Goal: Task Accomplishment & Management: Use online tool/utility

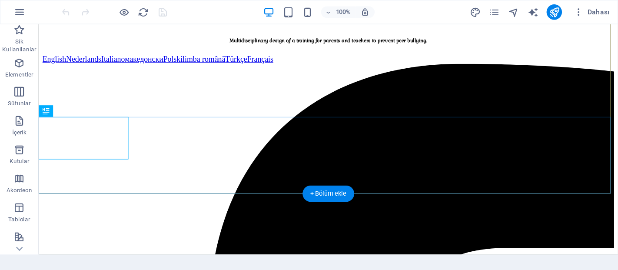
scroll to position [185, 0]
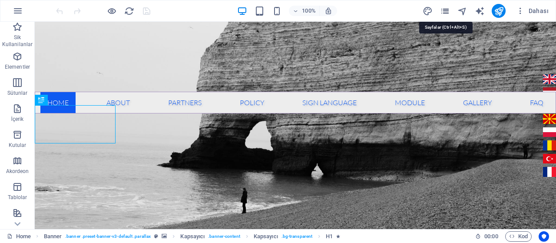
click at [446, 12] on icon "pages" at bounding box center [445, 11] width 10 height 10
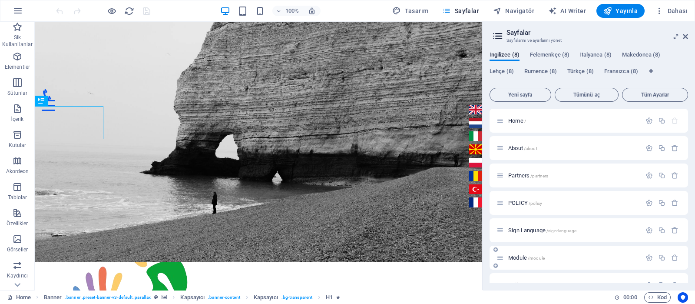
click at [521, 242] on span "Module /module" at bounding box center [526, 257] width 36 height 7
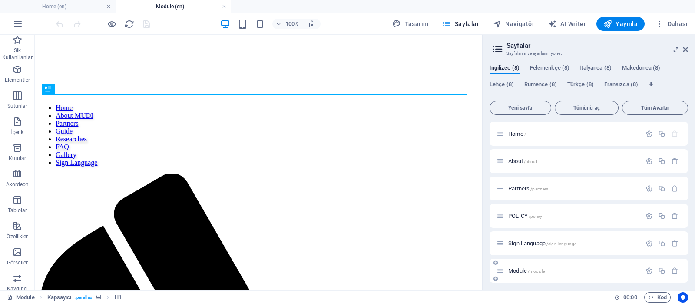
scroll to position [0, 0]
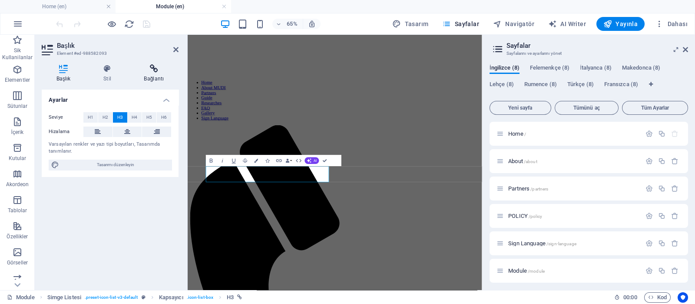
click at [154, 73] on h4 "Bağlantı" at bounding box center [153, 73] width 49 height 18
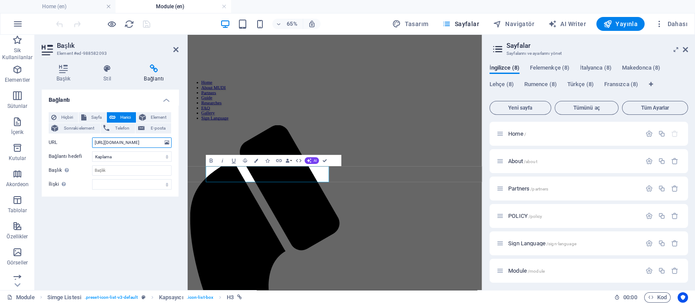
click at [128, 142] on input "[URL][DOMAIN_NAME]" at bounding box center [131, 142] width 79 height 10
click at [555, 65] on span "Felemenkçe (8)" at bounding box center [550, 69] width 40 height 12
click at [522, 242] on span "Module /module" at bounding box center [526, 270] width 36 height 7
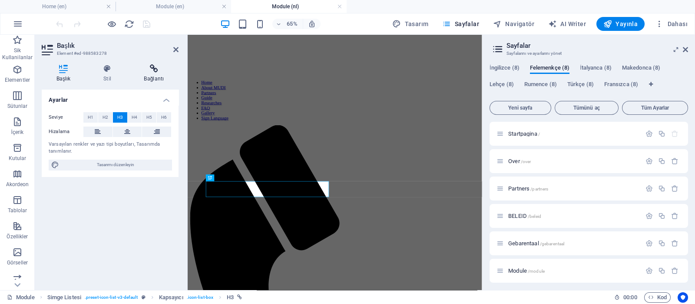
click at [159, 79] on h4 "Bağlantı" at bounding box center [153, 73] width 49 height 18
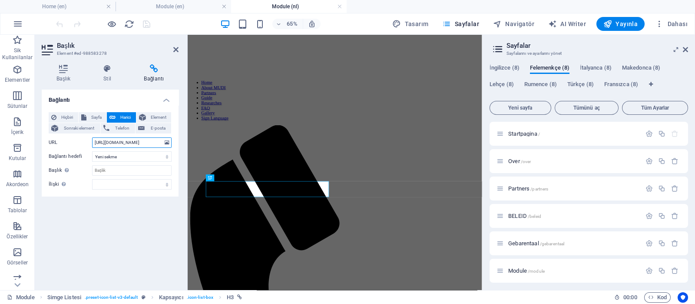
click at [151, 139] on input "[URL][DOMAIN_NAME]" at bounding box center [131, 142] width 79 height 10
click at [555, 85] on span "Türkçe (8)" at bounding box center [580, 85] width 26 height 12
click at [518, 242] on span "Modul /modul" at bounding box center [523, 270] width 31 height 7
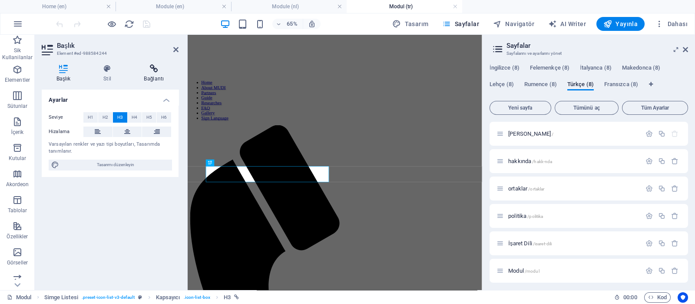
click at [157, 74] on h4 "Bağlantı" at bounding box center [153, 73] width 49 height 18
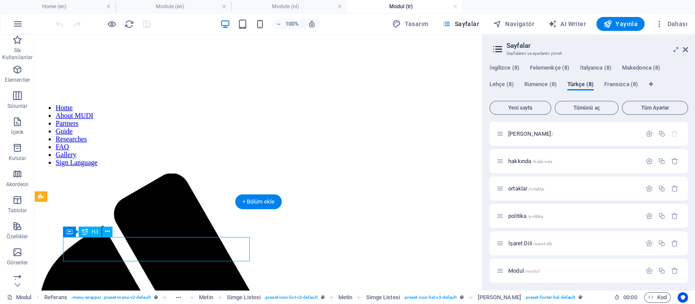
select select "overlay"
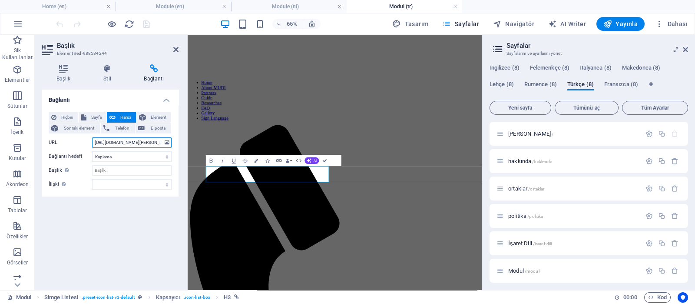
click at [95, 142] on input "[URL][DOMAIN_NAME][PERSON_NAME]" at bounding box center [131, 142] width 79 height 10
click at [280, 159] on icon "button" at bounding box center [279, 160] width 7 height 7
click at [175, 50] on icon at bounding box center [175, 49] width 5 height 7
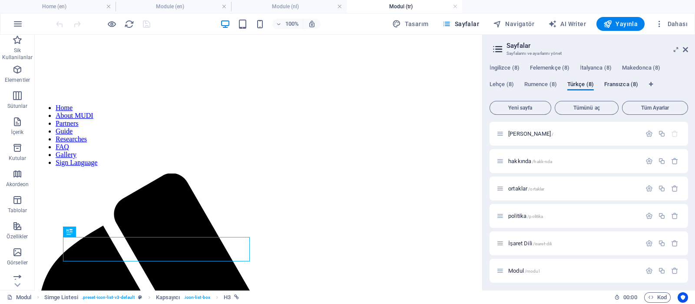
click at [555, 86] on span "Fransızca (8)" at bounding box center [621, 85] width 34 height 12
click at [520, 242] on span "Module /module" at bounding box center [526, 270] width 36 height 7
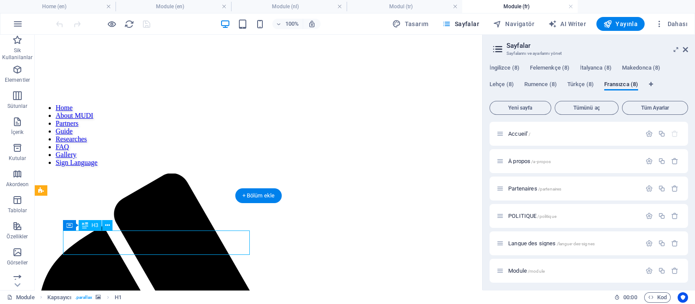
select select "overlay"
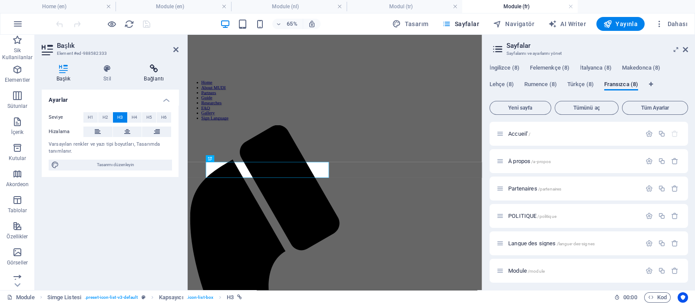
click at [155, 70] on icon at bounding box center [153, 68] width 49 height 9
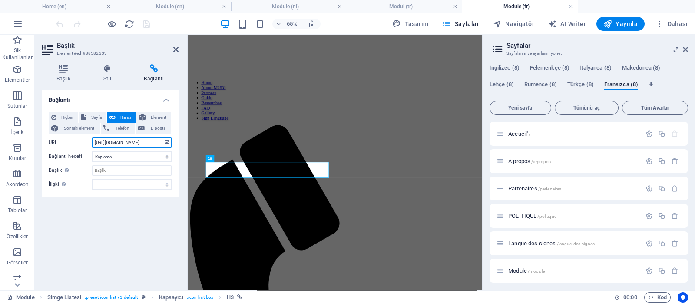
click at [149, 142] on input "[URL][DOMAIN_NAME]" at bounding box center [131, 142] width 79 height 10
click at [555, 68] on span "İtalyanca (8)" at bounding box center [596, 69] width 32 height 12
click at [519, 242] on span "Modulo /lingua-dei-segni-8" at bounding box center [536, 270] width 57 height 7
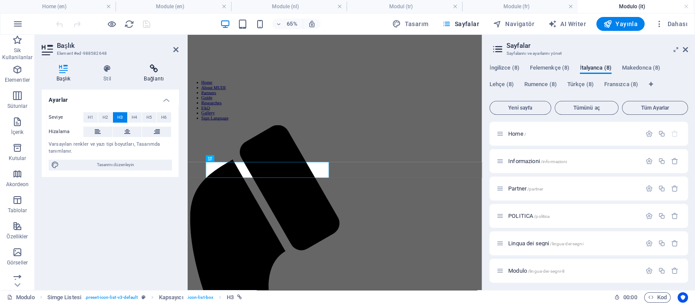
click at [158, 73] on icon at bounding box center [153, 68] width 49 height 9
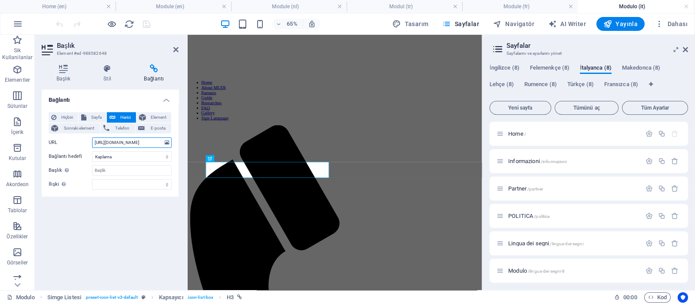
click at [144, 144] on input "[URL][DOMAIN_NAME]" at bounding box center [131, 142] width 79 height 10
click at [555, 68] on span "Makedonca (8)" at bounding box center [641, 69] width 38 height 12
click at [517, 242] on span "Modul /modul" at bounding box center [523, 270] width 31 height 7
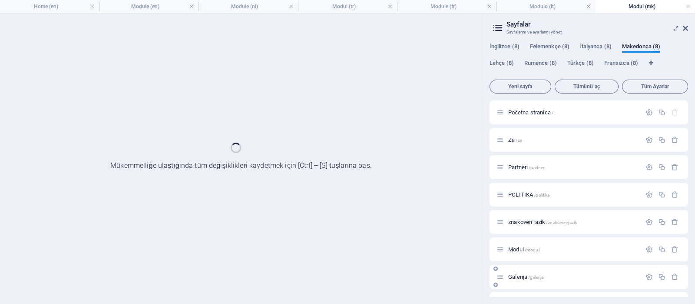
click at [517, 242] on div "Galerija /galerija" at bounding box center [588, 276] width 198 height 24
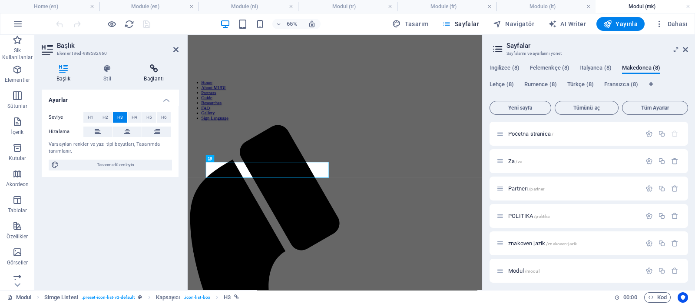
click at [155, 75] on h4 "Bağlantı" at bounding box center [153, 73] width 49 height 18
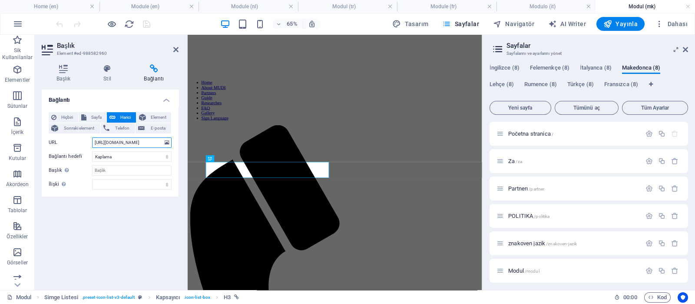
click at [151, 140] on input "[URL][DOMAIN_NAME]" at bounding box center [131, 142] width 79 height 10
click at [503, 85] on span "Lehçe (8)" at bounding box center [501, 85] width 24 height 12
click at [516, 242] on span "Modul /modul" at bounding box center [523, 270] width 31 height 7
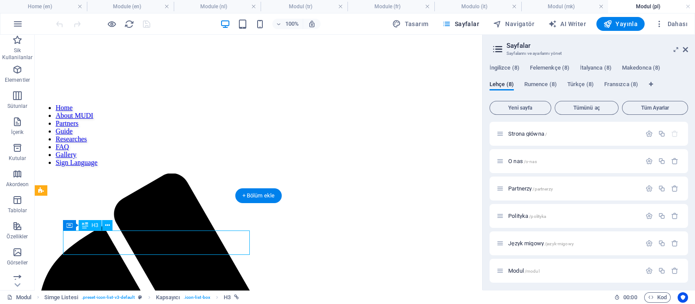
select select "overlay"
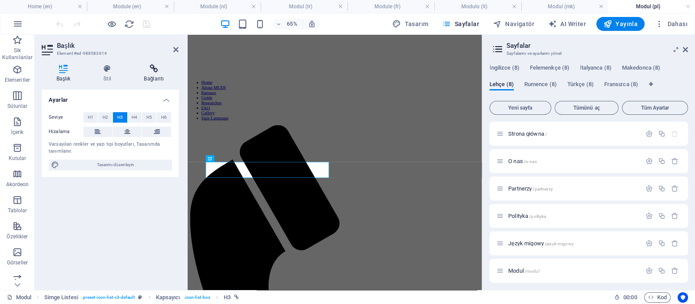
click at [154, 69] on icon at bounding box center [153, 68] width 49 height 9
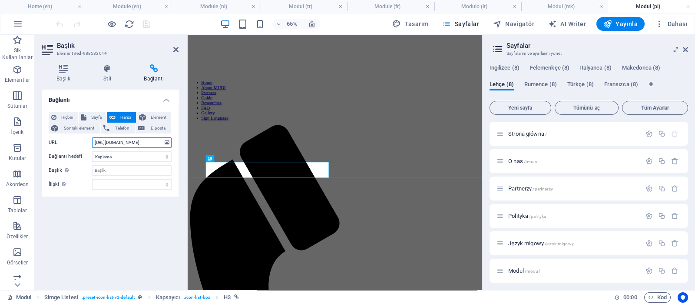
click at [159, 142] on input "[URL][DOMAIN_NAME]" at bounding box center [131, 142] width 79 height 10
copy link "WPROWADZENIE"
click at [541, 81] on span "Rumence (8)" at bounding box center [540, 85] width 33 height 12
click at [541, 86] on span "Rumence (8)" at bounding box center [540, 85] width 33 height 12
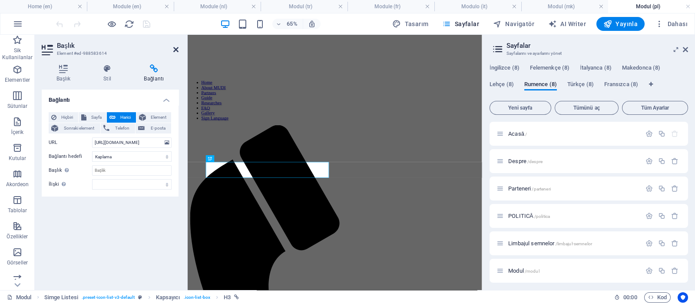
drag, startPoint x: 176, startPoint y: 49, endPoint x: 422, endPoint y: 110, distance: 253.3
click at [176, 49] on icon at bounding box center [175, 49] width 5 height 7
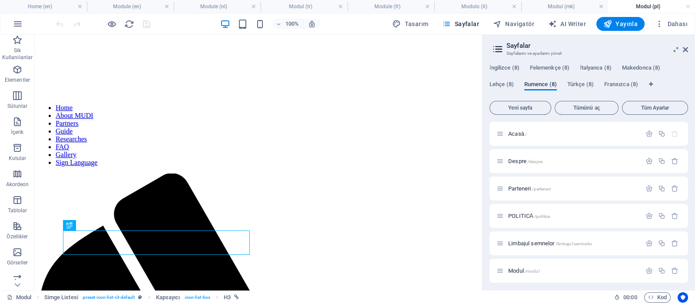
click at [545, 83] on span "Rumence (8)" at bounding box center [540, 85] width 33 height 12
click at [517, 242] on span "Modul /modul" at bounding box center [523, 270] width 31 height 7
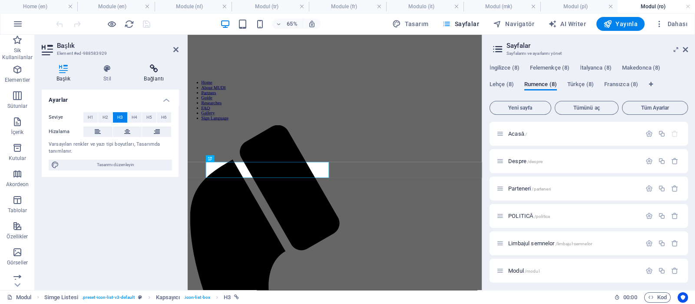
click at [153, 72] on icon at bounding box center [153, 68] width 49 height 9
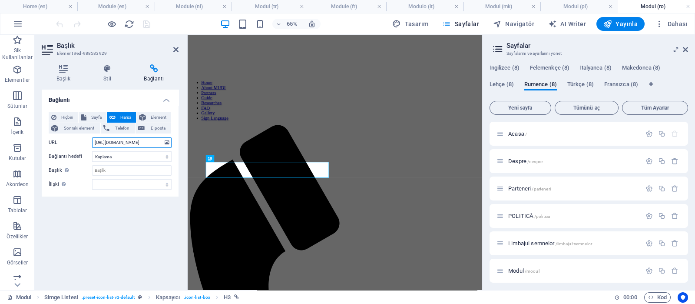
click at [148, 144] on input "[URL][DOMAIN_NAME]" at bounding box center [131, 142] width 79 height 10
click at [504, 67] on span "İngilizce (8)" at bounding box center [504, 69] width 30 height 12
click at [555, 85] on span "Türkçe (8)" at bounding box center [580, 85] width 26 height 12
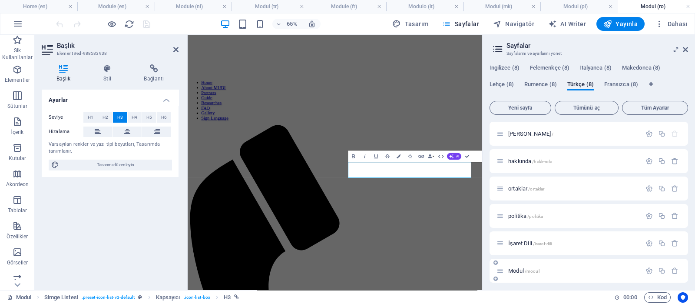
click at [516, 242] on span "Modul /modul" at bounding box center [523, 270] width 31 height 7
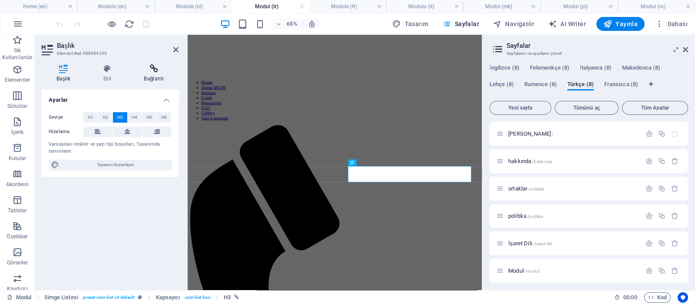
click at [152, 70] on icon at bounding box center [153, 68] width 49 height 9
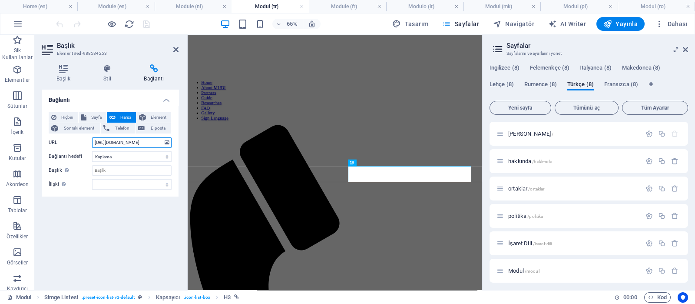
click at [124, 143] on input "[URL][DOMAIN_NAME]" at bounding box center [131, 142] width 79 height 10
click at [507, 64] on span "İngilizce (8)" at bounding box center [504, 69] width 30 height 12
click at [519, 242] on span "Module /module" at bounding box center [526, 270] width 36 height 7
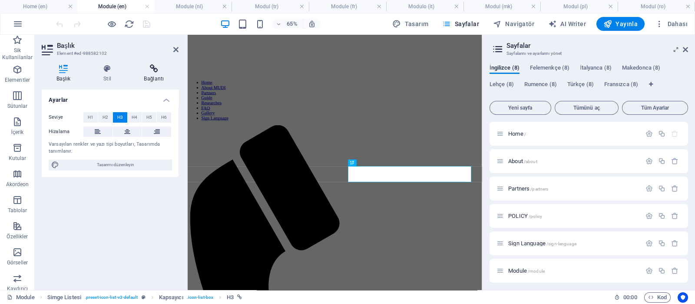
click at [150, 70] on icon at bounding box center [153, 68] width 49 height 9
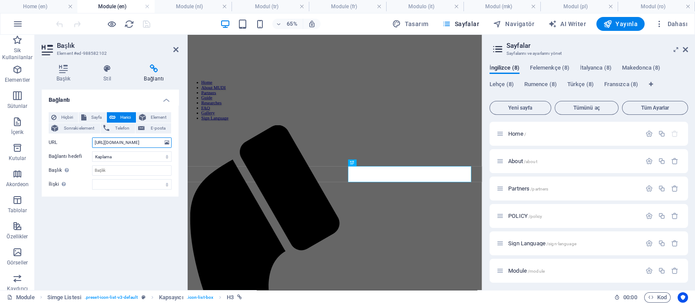
click at [147, 141] on input "[URL][DOMAIN_NAME]" at bounding box center [131, 142] width 79 height 10
click at [555, 83] on span "Fransızca (8)" at bounding box center [621, 85] width 34 height 12
click at [523, 242] on span "Module /module" at bounding box center [526, 270] width 36 height 7
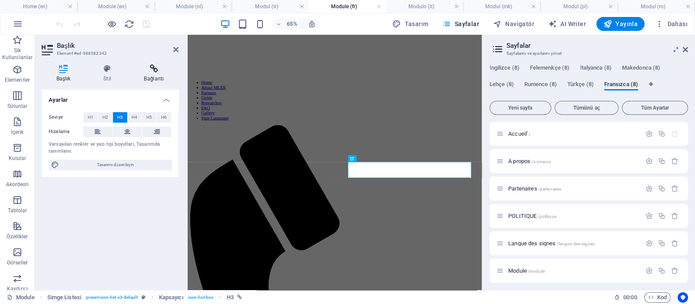
click at [150, 66] on icon at bounding box center [153, 68] width 49 height 9
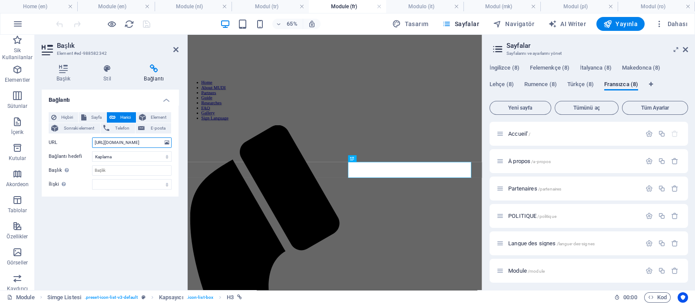
click at [149, 142] on input "[URL][DOMAIN_NAME]" at bounding box center [131, 142] width 79 height 10
click at [555, 67] on span "İtalyanca (8)" at bounding box center [596, 69] width 32 height 12
click at [519, 242] on span "Modulo /lingua-dei-segni-8" at bounding box center [536, 270] width 57 height 7
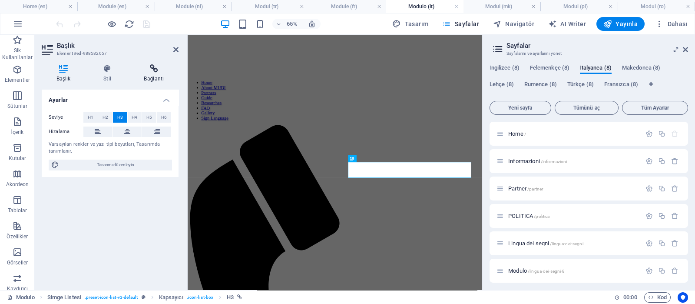
click at [150, 70] on icon at bounding box center [153, 68] width 49 height 9
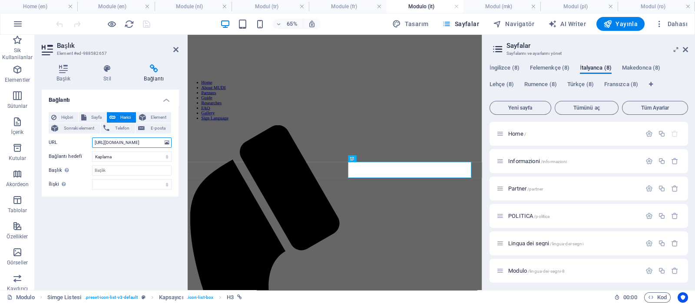
click at [146, 141] on input "[URL][DOMAIN_NAME]" at bounding box center [131, 142] width 79 height 10
click at [541, 65] on span "Felemenkçe (8)" at bounding box center [550, 69] width 40 height 12
click at [515, 242] on span "Module /module" at bounding box center [526, 270] width 36 height 7
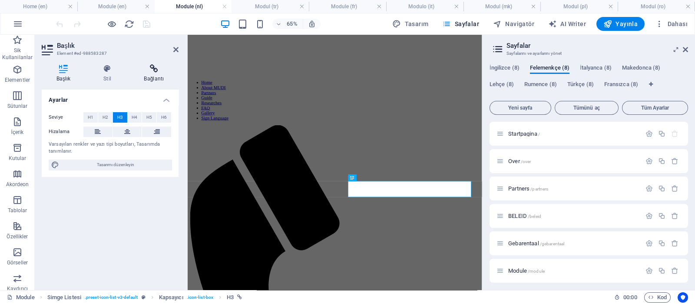
click at [154, 69] on icon at bounding box center [153, 68] width 49 height 9
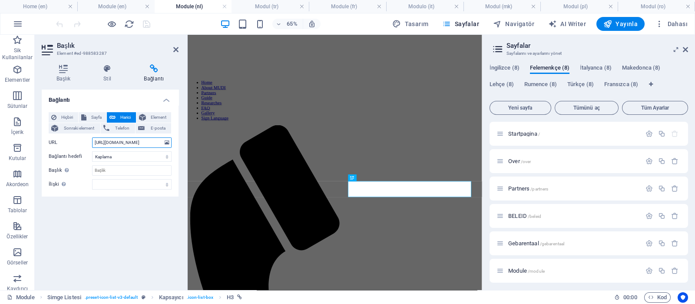
click at [147, 141] on input "[URL][DOMAIN_NAME]" at bounding box center [131, 142] width 79 height 10
click at [555, 67] on span "Makedonca (8)" at bounding box center [641, 69] width 38 height 12
click at [518, 242] on span "Modul /modul" at bounding box center [523, 270] width 31 height 7
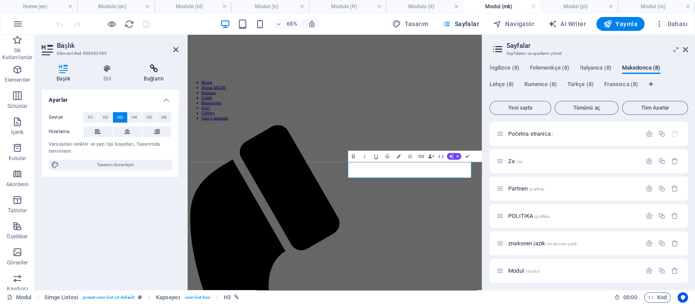
click at [157, 73] on icon at bounding box center [153, 68] width 49 height 9
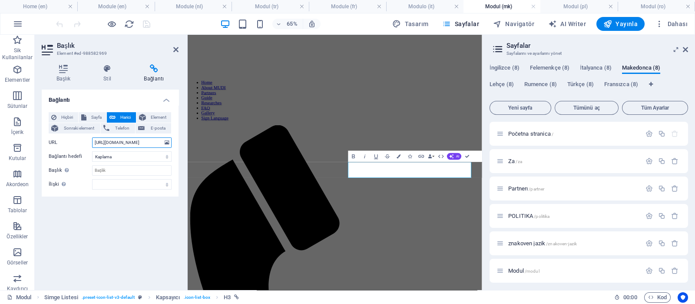
click at [143, 138] on input "[URL][DOMAIN_NAME]" at bounding box center [131, 142] width 79 height 10
click at [496, 83] on span "Lehçe (8)" at bounding box center [501, 85] width 24 height 12
click at [522, 242] on span "Modul /modul" at bounding box center [523, 270] width 31 height 7
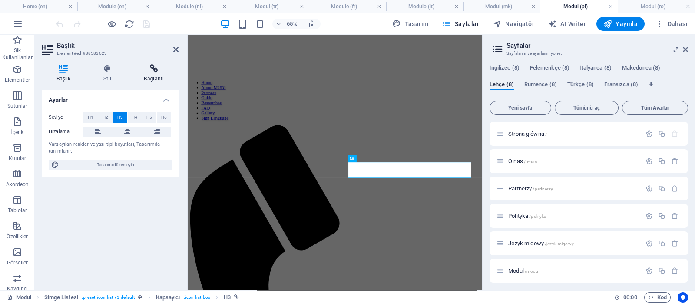
click at [152, 76] on h4 "Bağlantı" at bounding box center [153, 73] width 49 height 18
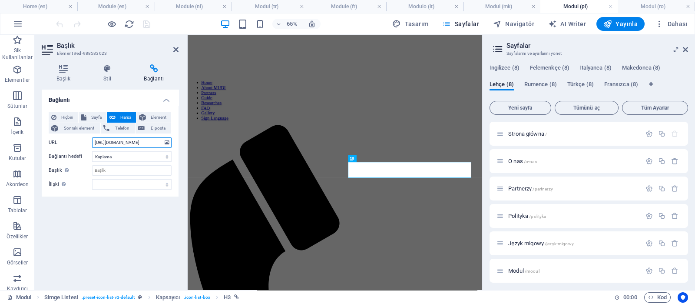
click at [142, 139] on input "[URL][DOMAIN_NAME]" at bounding box center [131, 142] width 79 height 10
click at [542, 82] on span "Rumence (8)" at bounding box center [540, 85] width 33 height 12
click at [519, 242] on span "Modul /modul" at bounding box center [523, 270] width 31 height 7
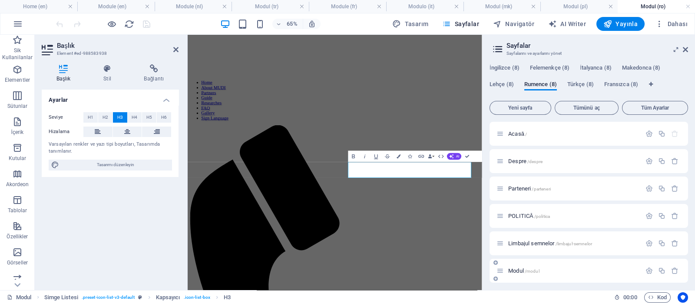
click at [523, 242] on span "Modul /modul" at bounding box center [523, 270] width 31 height 7
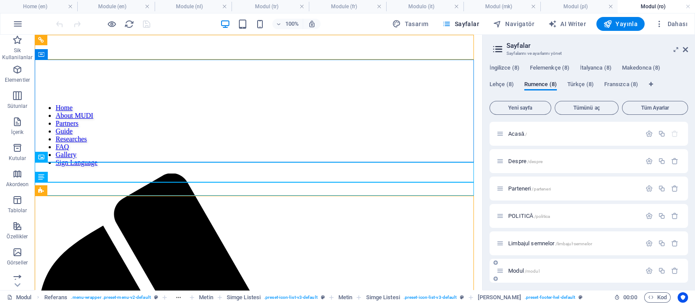
click at [521, 242] on span "Modul /modul" at bounding box center [523, 270] width 31 height 7
click at [503, 82] on span "Lehçe (8)" at bounding box center [501, 85] width 24 height 12
click at [517, 242] on span "Modul /modul" at bounding box center [523, 270] width 31 height 7
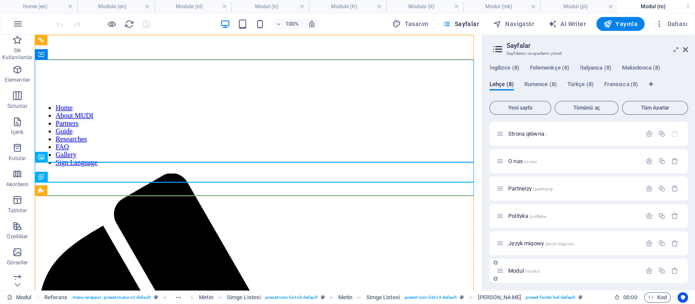
click at [517, 242] on span "Modul /modul" at bounding box center [523, 270] width 31 height 7
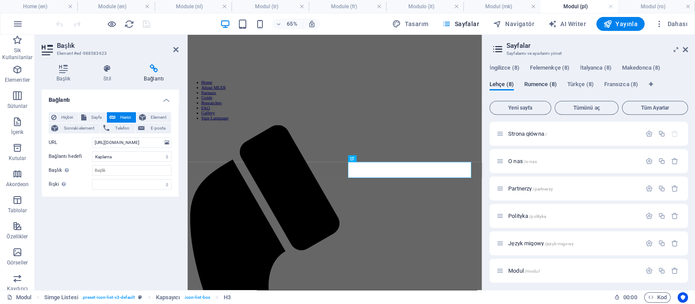
click at [545, 86] on span "Rumence (8)" at bounding box center [540, 85] width 33 height 12
click at [517, 242] on span "Modul /modul" at bounding box center [523, 270] width 31 height 7
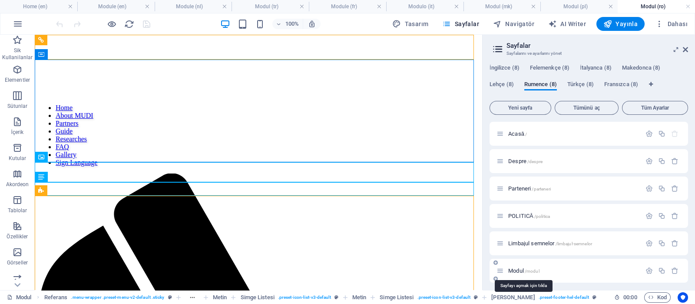
click at [517, 242] on span "Modul /modul" at bounding box center [523, 270] width 31 height 7
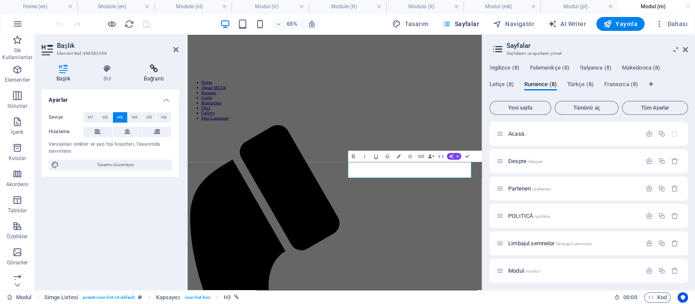
click at [152, 79] on h4 "Bağlantı" at bounding box center [153, 73] width 49 height 18
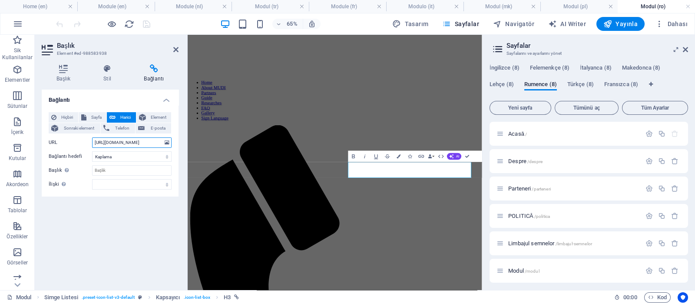
click at [133, 142] on input "[URL][DOMAIN_NAME]" at bounding box center [131, 142] width 79 height 10
click at [555, 83] on span "Türkçe (8)" at bounding box center [580, 85] width 26 height 12
click at [517, 242] on span "Modul /modul" at bounding box center [523, 270] width 31 height 7
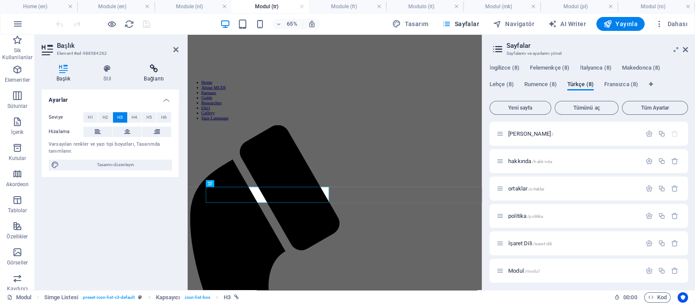
click at [156, 66] on icon at bounding box center [153, 68] width 49 height 9
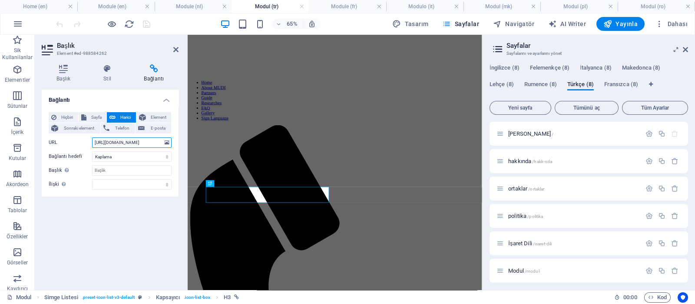
click at [129, 142] on input "[URL][DOMAIN_NAME]" at bounding box center [131, 142] width 79 height 10
click at [502, 65] on span "İngilizce (8)" at bounding box center [504, 69] width 30 height 12
click at [522, 242] on span "Module /module" at bounding box center [526, 270] width 36 height 7
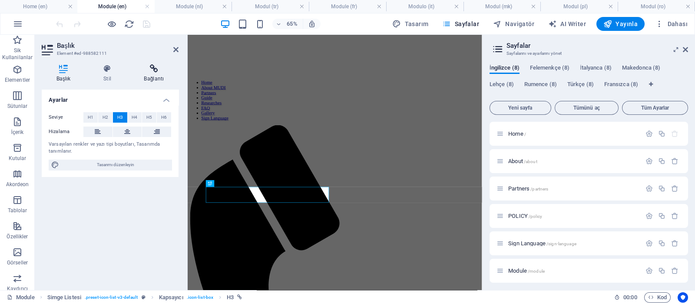
click at [155, 75] on h4 "Bağlantı" at bounding box center [153, 73] width 49 height 18
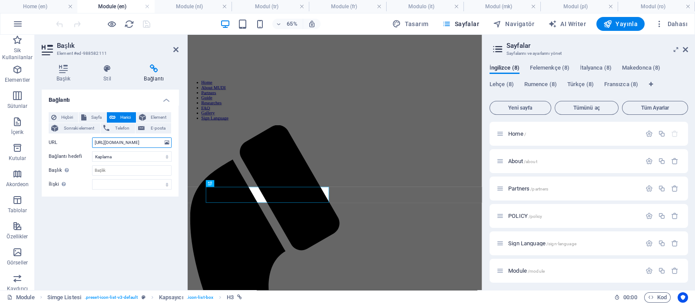
click at [138, 142] on input "[URL][DOMAIN_NAME]" at bounding box center [131, 142] width 79 height 10
click at [555, 84] on span "Fransızca (8)" at bounding box center [621, 85] width 34 height 12
click at [523, 242] on span "Module /module" at bounding box center [526, 270] width 36 height 7
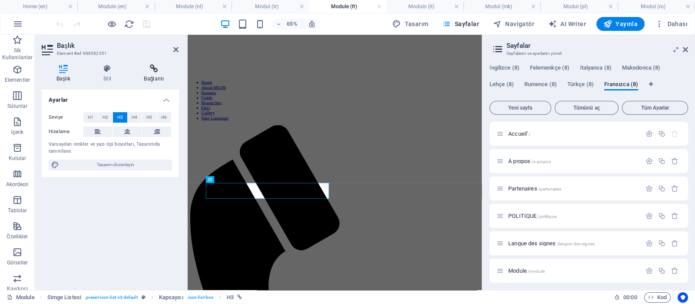
click at [153, 64] on icon at bounding box center [153, 68] width 49 height 9
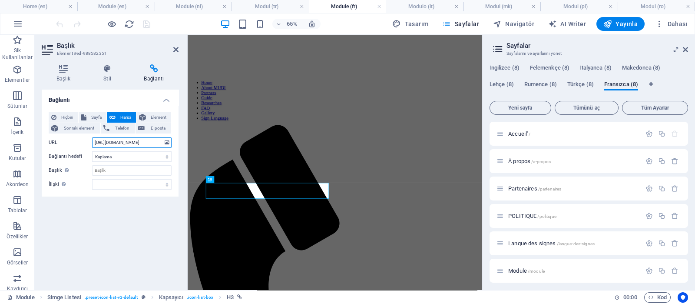
click at [133, 143] on input "[URL][DOMAIN_NAME]" at bounding box center [131, 142] width 79 height 10
click at [555, 66] on span "İtalyanca (8)" at bounding box center [596, 69] width 32 height 12
click at [523, 242] on span "Modulo /lingua-dei-segni-8" at bounding box center [536, 270] width 57 height 7
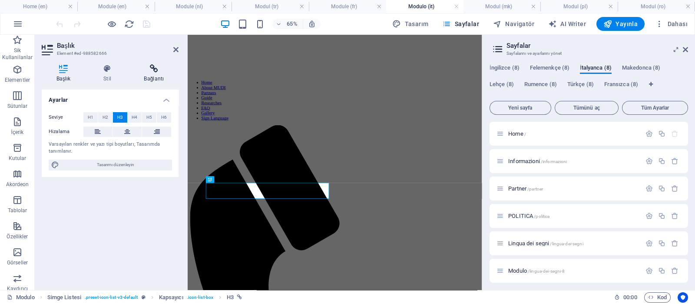
click at [155, 68] on icon at bounding box center [153, 68] width 49 height 9
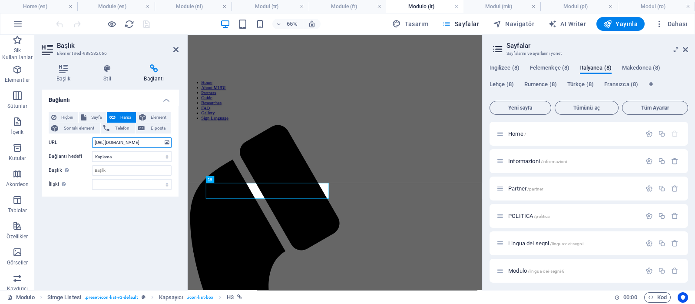
click at [141, 142] on input "[URL][DOMAIN_NAME]" at bounding box center [131, 142] width 79 height 10
click at [555, 67] on span "Felemenkçe (8)" at bounding box center [550, 69] width 40 height 12
click at [544, 65] on span "Felemenkçe (8)" at bounding box center [550, 69] width 40 height 12
click at [518, 242] on span "Module /module" at bounding box center [526, 270] width 36 height 7
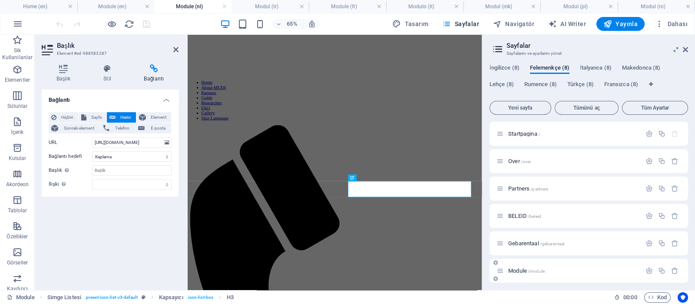
click at [518, 242] on span "Module /module" at bounding box center [526, 270] width 36 height 7
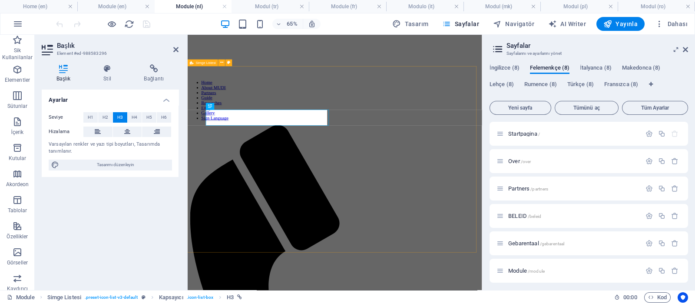
scroll to position [142, 0]
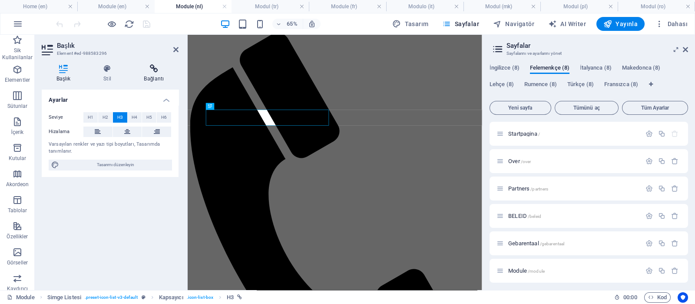
click at [155, 78] on h4 "Bağlantı" at bounding box center [153, 73] width 49 height 18
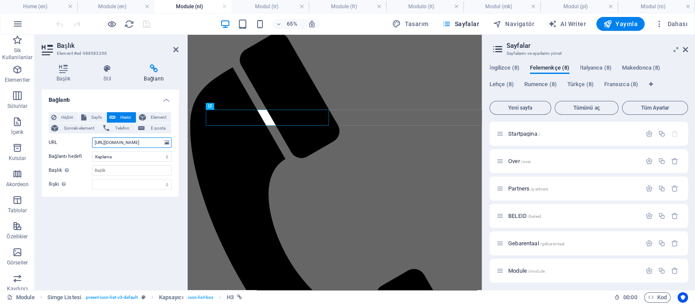
click at [141, 143] on input "[URL][DOMAIN_NAME]" at bounding box center [131, 142] width 79 height 10
click at [555, 68] on span "Makedonca (8)" at bounding box center [641, 69] width 38 height 12
click at [519, 242] on span "Modul /modul" at bounding box center [523, 270] width 31 height 7
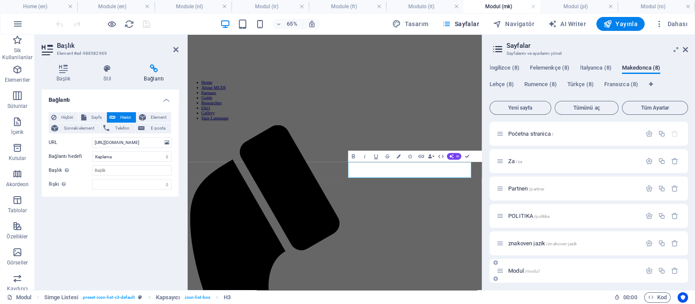
scroll to position [0, 0]
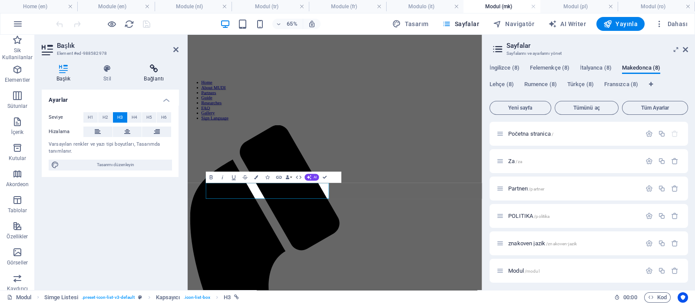
click at [155, 70] on icon at bounding box center [153, 68] width 49 height 9
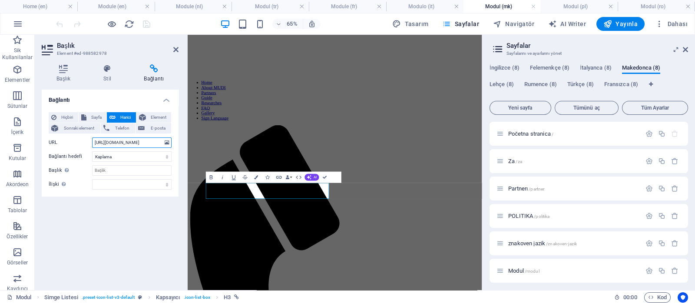
click at [150, 142] on input "[URL][DOMAIN_NAME]" at bounding box center [131, 142] width 79 height 10
click at [497, 84] on span "Lehçe (8)" at bounding box center [501, 85] width 24 height 12
click at [520, 242] on div "Modul /modul" at bounding box center [568, 270] width 145 height 10
click at [519, 242] on span "Modul /modul" at bounding box center [523, 270] width 31 height 7
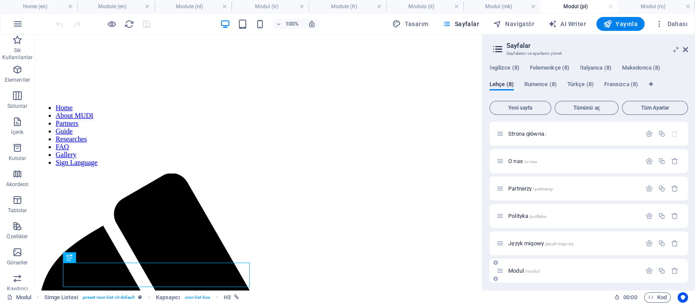
click at [508, 242] on span "Modul /modul" at bounding box center [523, 270] width 31 height 7
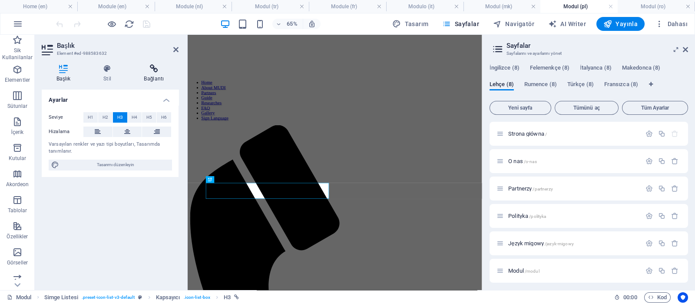
click at [148, 76] on h4 "Bağlantı" at bounding box center [153, 73] width 49 height 18
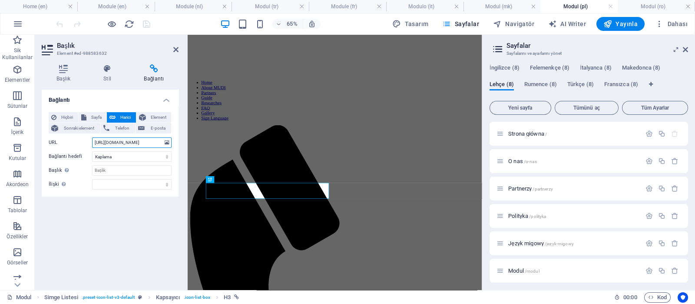
click at [126, 139] on input "[URL][DOMAIN_NAME]" at bounding box center [131, 142] width 79 height 10
click at [534, 83] on span "Rumence (8)" at bounding box center [540, 85] width 33 height 12
click at [512, 242] on span "Modul /modul" at bounding box center [523, 270] width 31 height 7
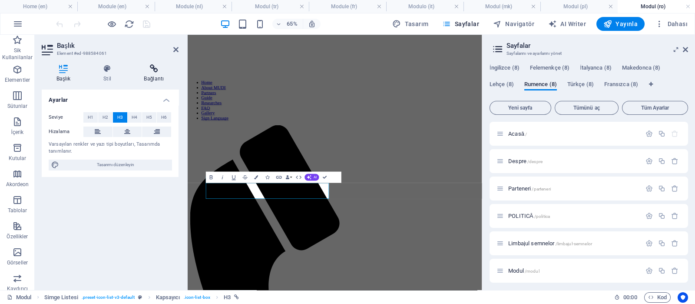
click at [160, 66] on icon at bounding box center [153, 68] width 49 height 9
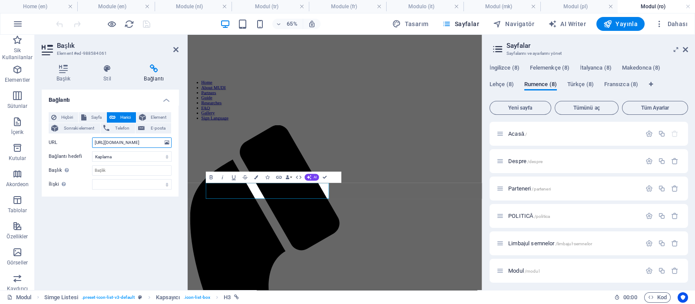
click at [139, 145] on input "[URL][DOMAIN_NAME]" at bounding box center [131, 142] width 79 height 10
click at [555, 83] on span "Türkçe (8)" at bounding box center [580, 85] width 26 height 12
click at [519, 242] on span "Modul /modul" at bounding box center [523, 270] width 31 height 7
